Goal: Transaction & Acquisition: Download file/media

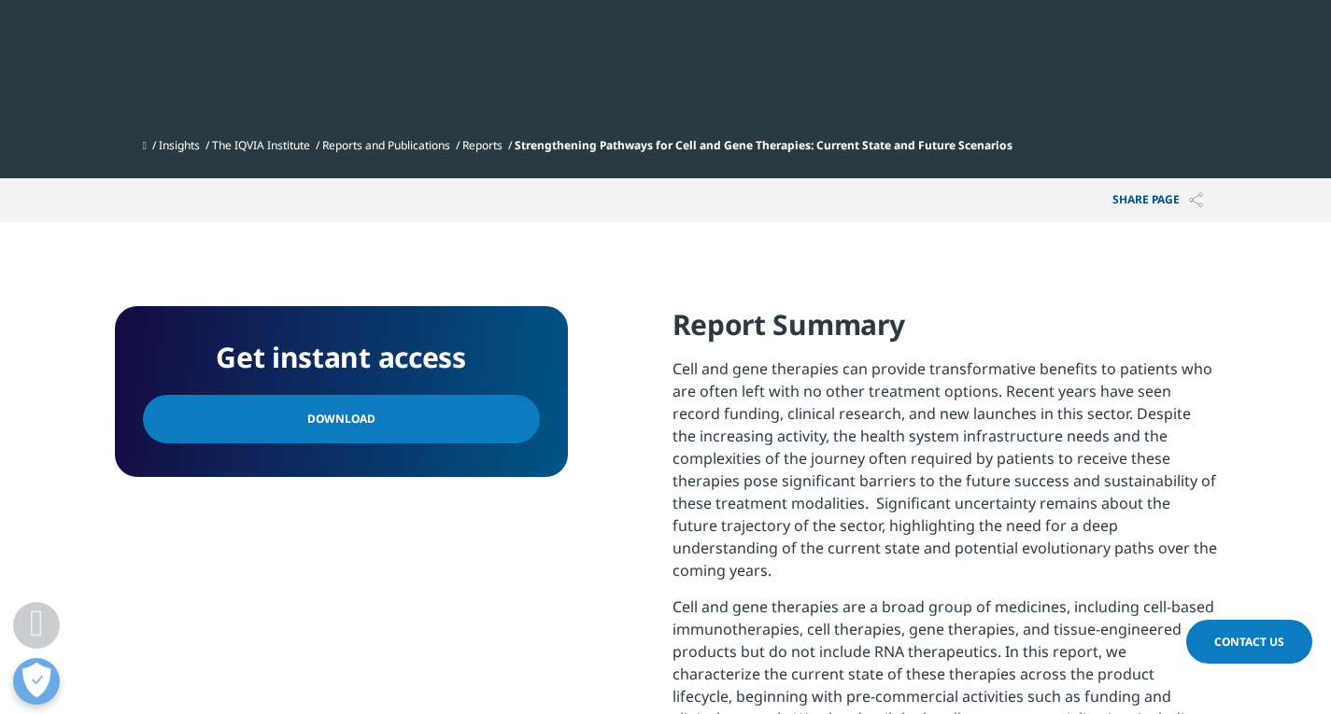
scroll to position [747, 0]
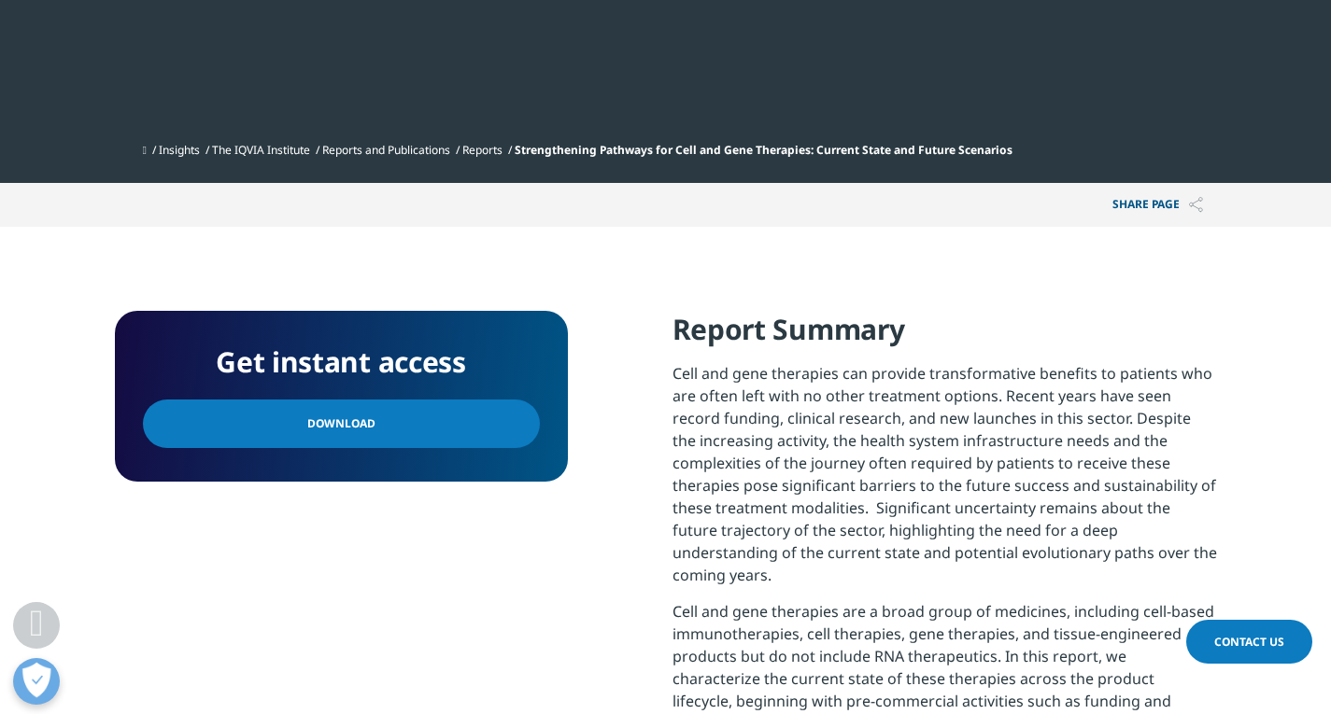
click at [420, 422] on link "Download" at bounding box center [341, 424] width 397 height 49
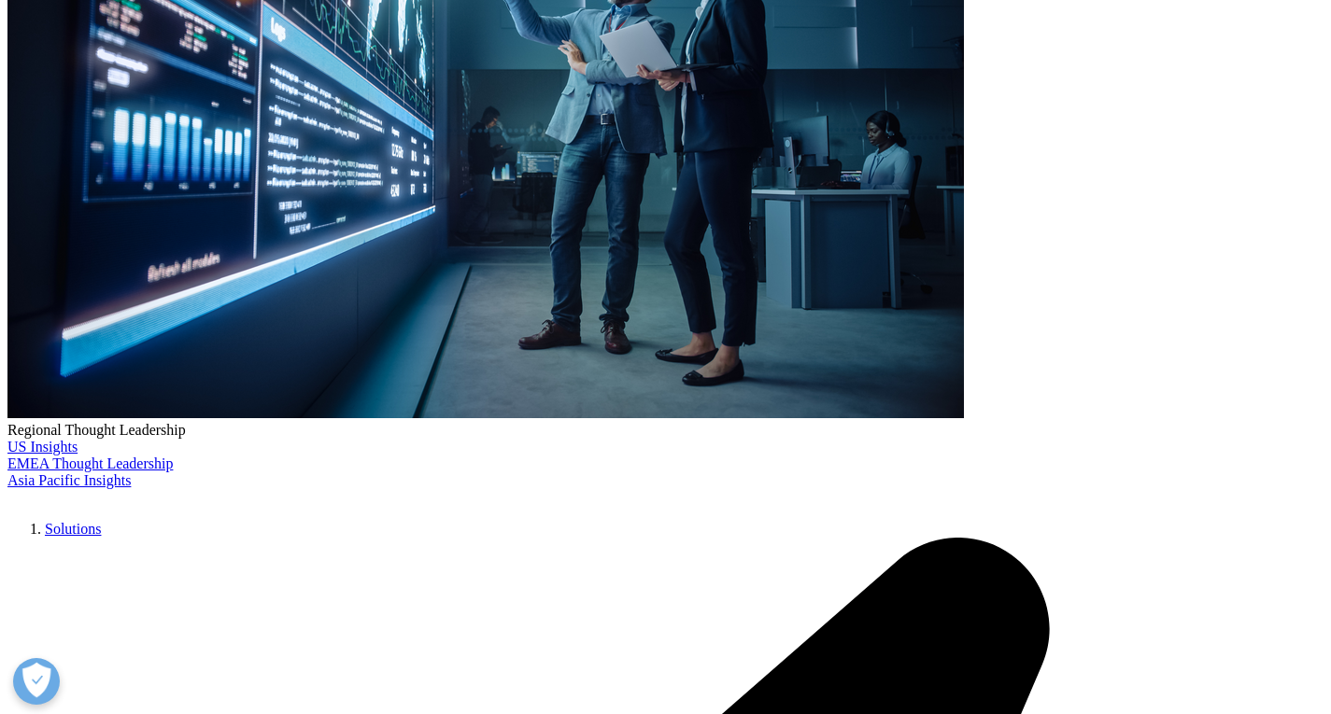
scroll to position [330, 1102]
drag, startPoint x: 401, startPoint y: 447, endPoint x: 645, endPoint y: 447, distance: 244.7
